Goal: Task Accomplishment & Management: Use online tool/utility

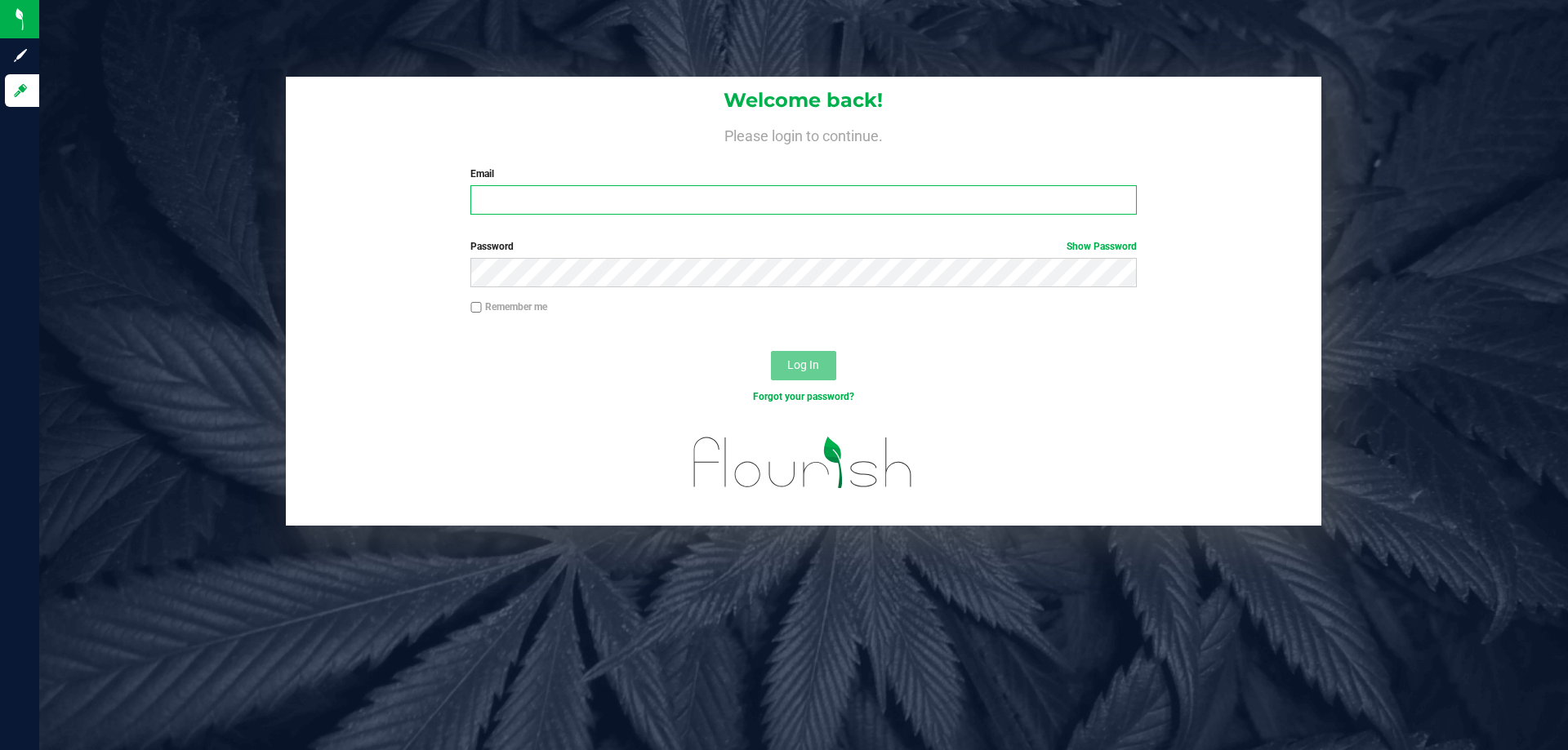
click at [506, 190] on input "Email" at bounding box center [803, 199] width 666 height 29
type input "[EMAIL_ADDRESS][DOMAIN_NAME]"
click at [770, 351] on button "Log In" at bounding box center [803, 365] width 65 height 29
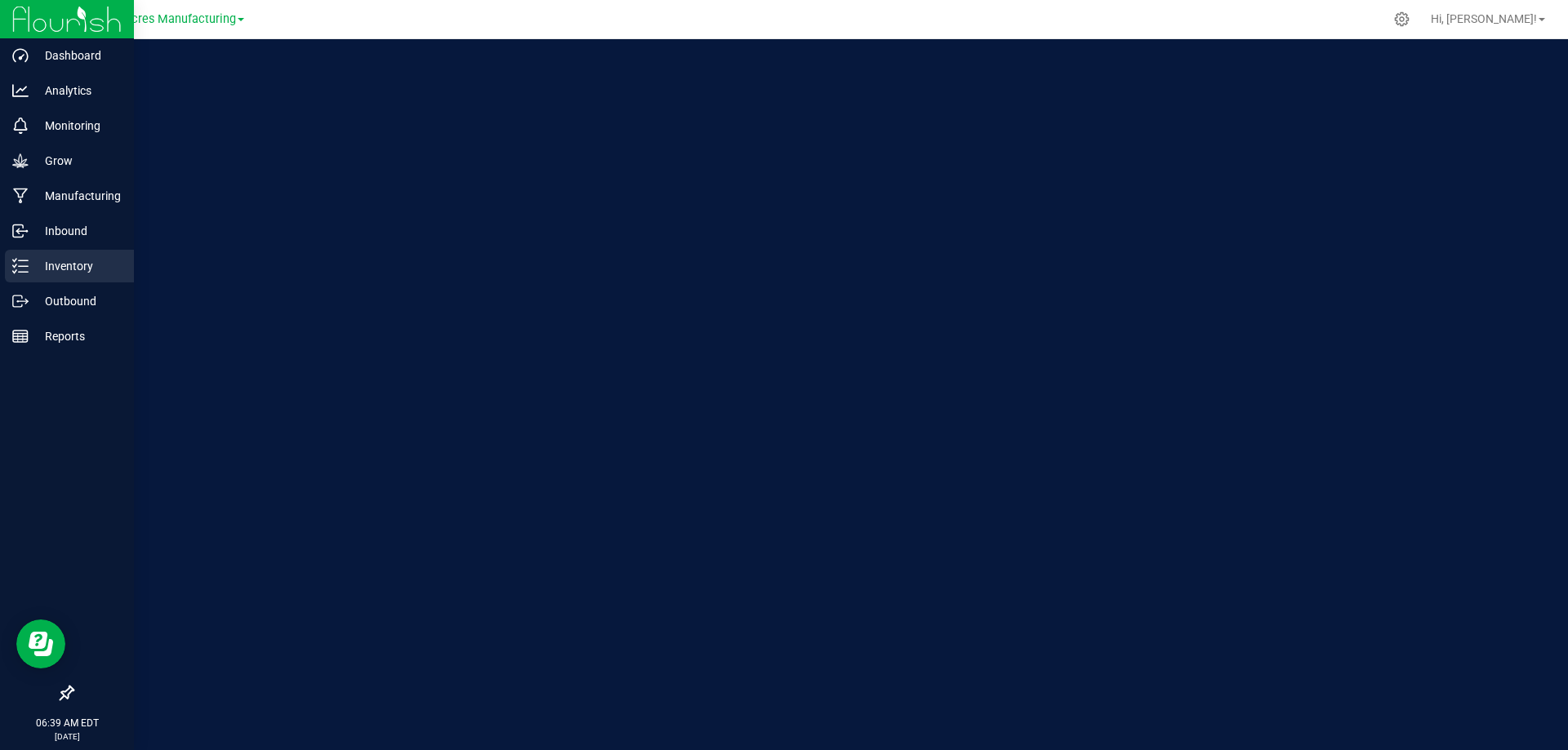
click at [31, 266] on p "Inventory" at bounding box center [78, 266] width 98 height 20
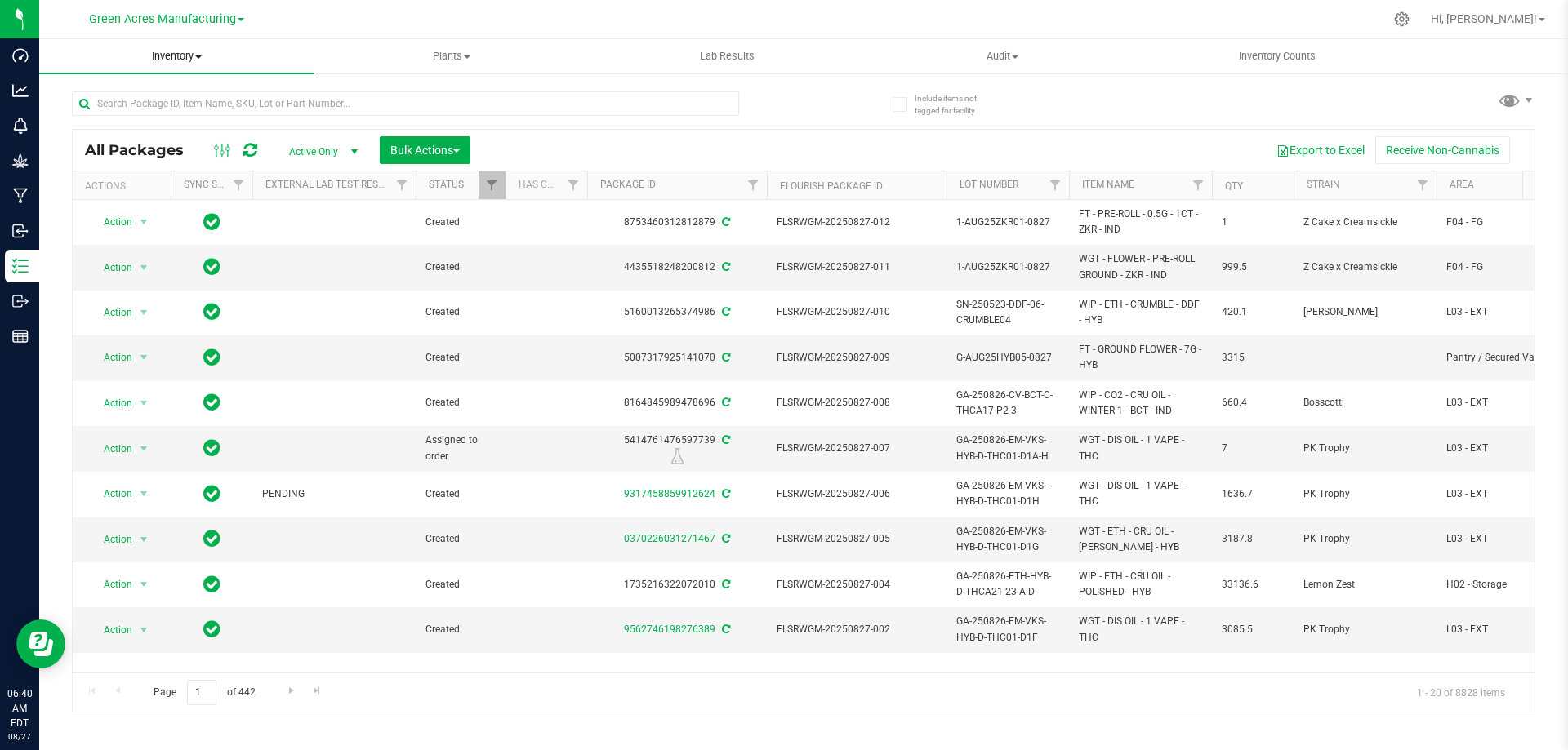
click at [180, 55] on span "Inventory" at bounding box center [177, 56] width 275 height 15
click at [183, 196] on li "From bill of materials" at bounding box center [177, 196] width 275 height 20
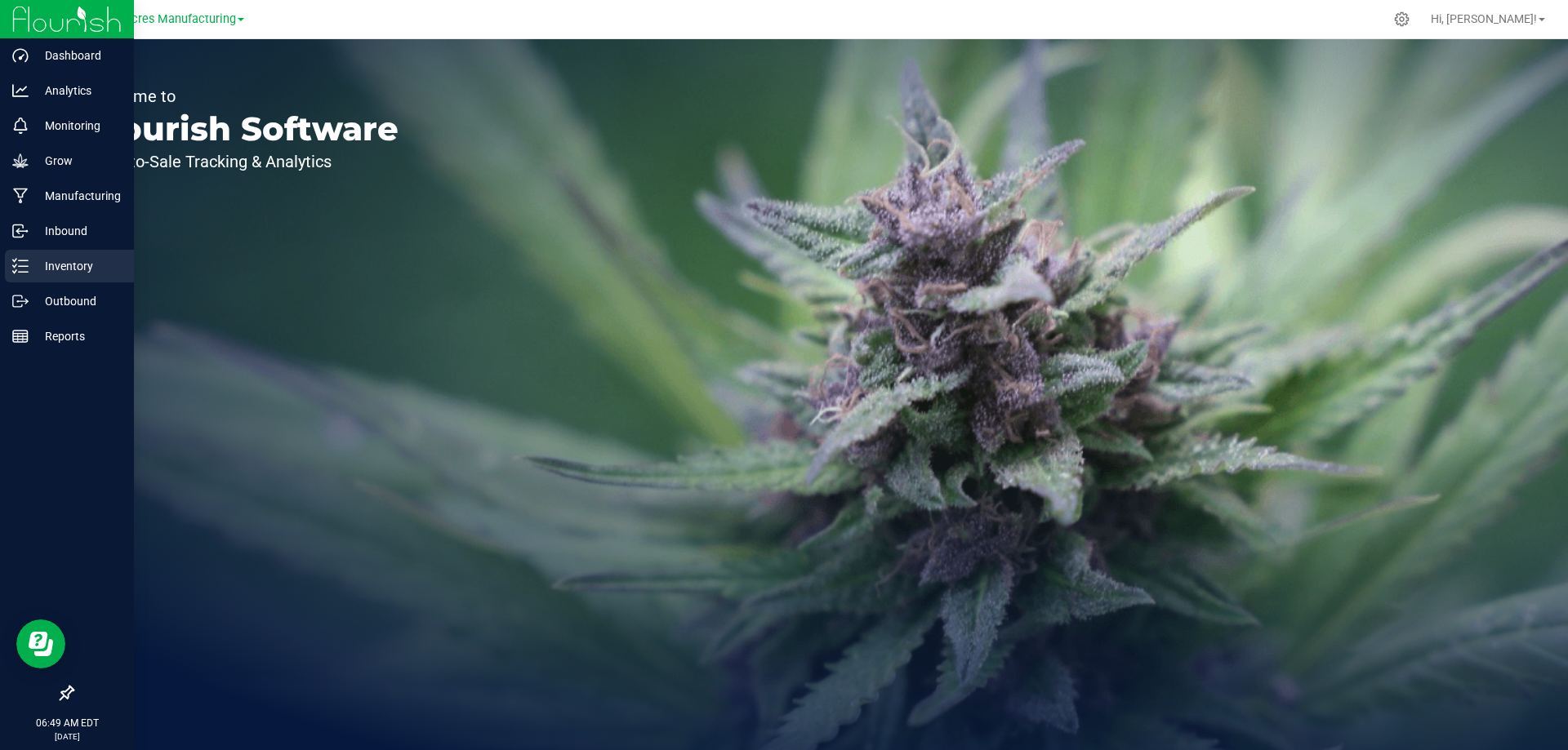
click at [35, 265] on p "Inventory" at bounding box center [78, 266] width 98 height 20
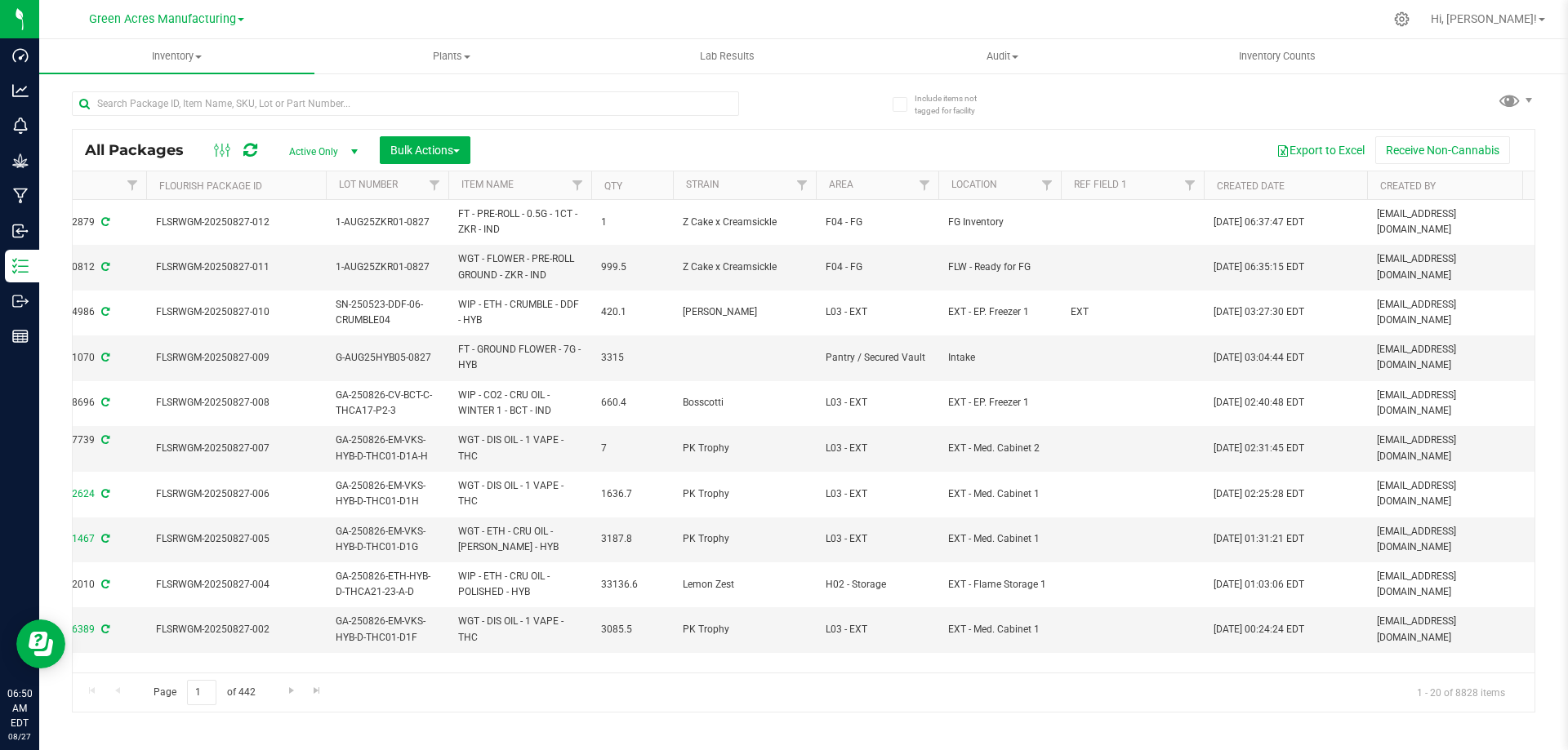
drag, startPoint x: 1267, startPoint y: 266, endPoint x: 1101, endPoint y: 127, distance: 216.5
click at [1101, 127] on div "All Packages Active Only Active Only Lab Samples Locked All External Internal B…" at bounding box center [803, 394] width 1463 height 637
click at [1083, 112] on div "All Packages Active Only Active Only Lab Samples Locked All External Internal B…" at bounding box center [803, 394] width 1463 height 637
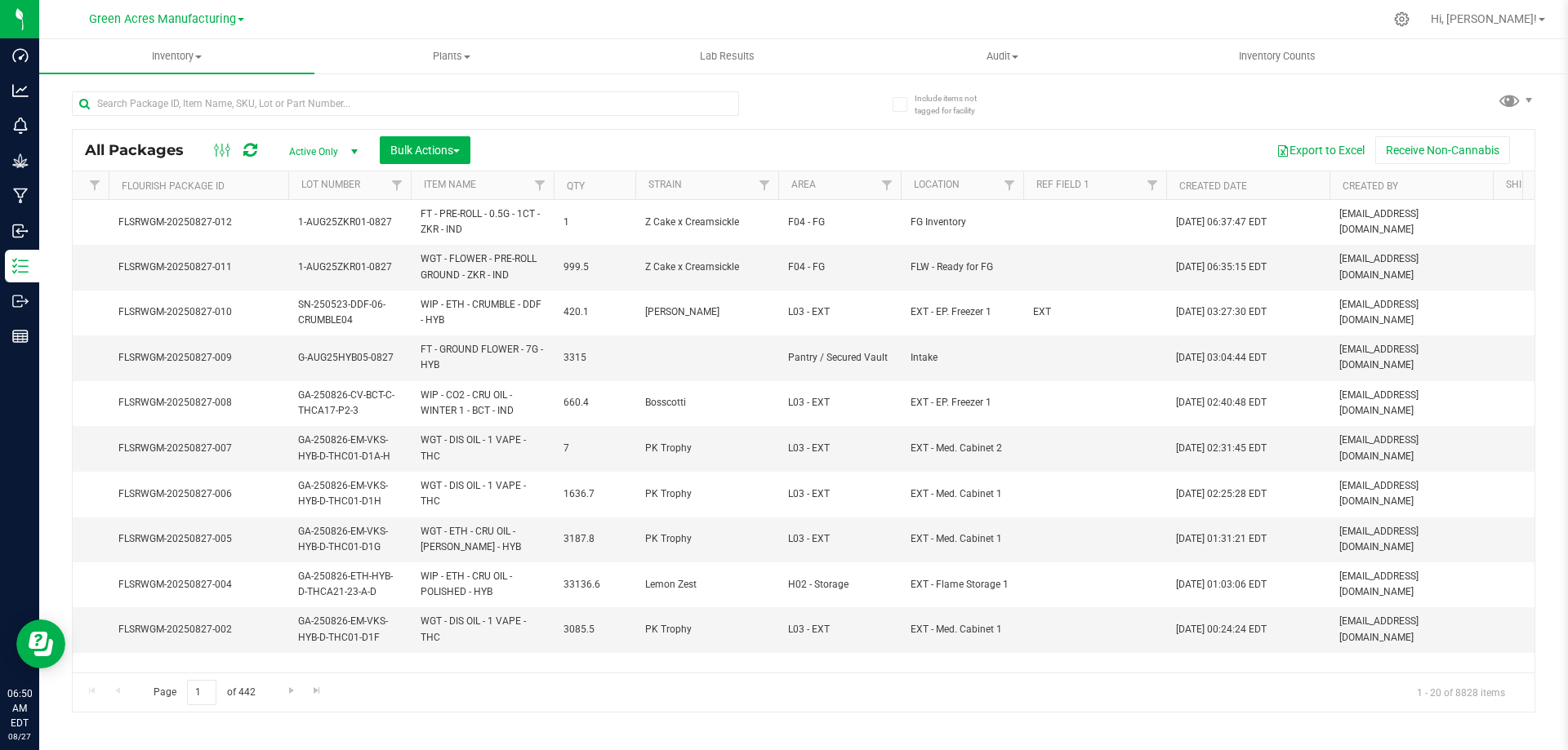
scroll to position [0, 662]
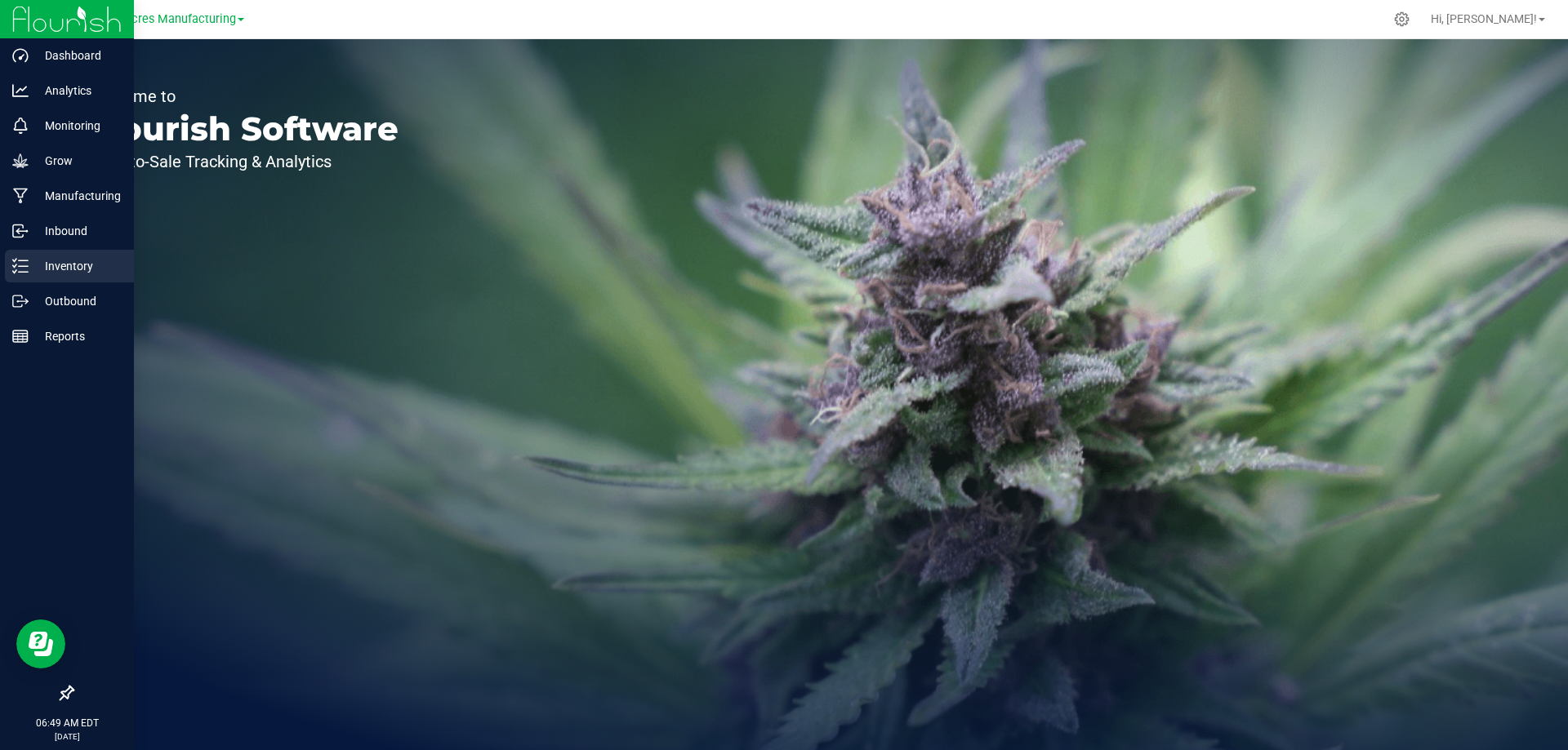
click at [12, 263] on div "Inventory" at bounding box center [69, 266] width 129 height 33
